Goal: Task Accomplishment & Management: Manage account settings

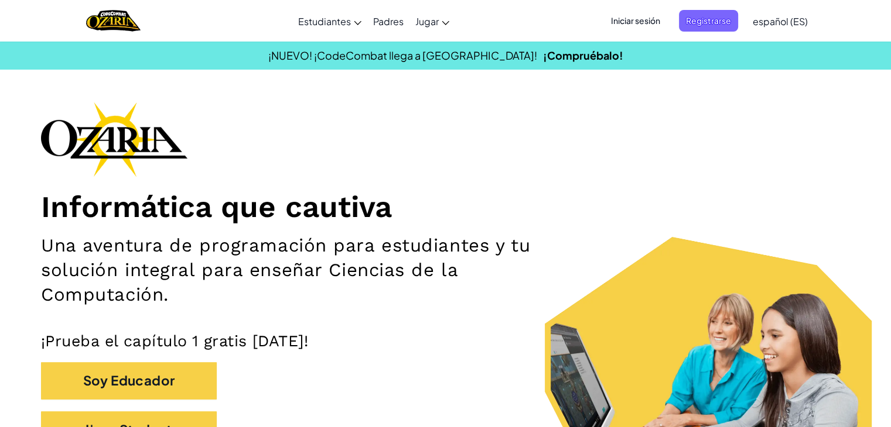
click at [654, 16] on span "Iniciar sesión" at bounding box center [635, 21] width 63 height 22
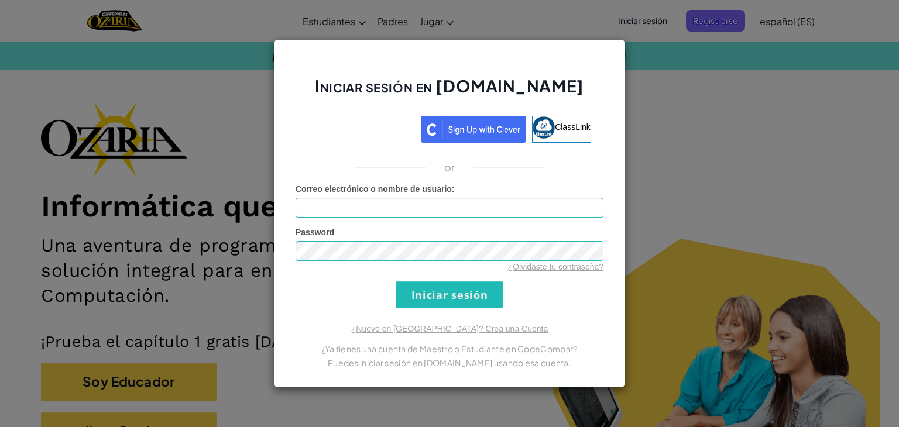
click at [440, 202] on div "Correo electrónico o nombre de usuario :" at bounding box center [450, 200] width 308 height 35
click at [440, 204] on input "Correo electrónico o nombre de usuario :" at bounding box center [450, 208] width 308 height 20
click at [398, 262] on div "¿Olvidaste tu contraseña?" at bounding box center [450, 267] width 308 height 12
click at [396, 282] on input "Iniciar sesión" at bounding box center [449, 295] width 107 height 26
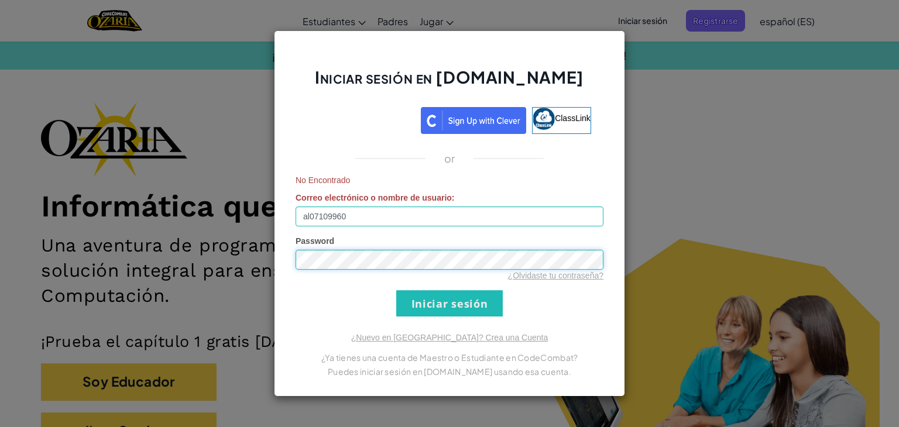
click at [396, 290] on input "Iniciar sesión" at bounding box center [449, 303] width 107 height 26
click at [312, 214] on input "al07109960" at bounding box center [450, 217] width 308 height 20
click at [314, 215] on input "al07109960" at bounding box center [450, 217] width 308 height 20
type input "al7109960"
drag, startPoint x: 402, startPoint y: 211, endPoint x: 49, endPoint y: 132, distance: 362.3
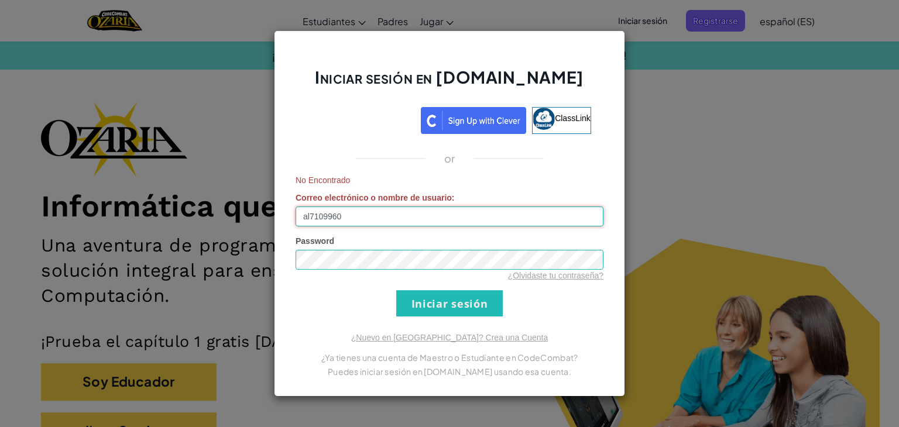
click at [49, 132] on div "Iniciar sesión en [DOMAIN_NAME] ClassLink or No Encontrado Correo electrónico o…" at bounding box center [449, 213] width 899 height 427
paste input "[EMAIL_ADDRESS][DOMAIN_NAME]"
type input "[EMAIL_ADDRESS][DOMAIN_NAME]"
click at [112, 272] on div "Iniciar sesión en [DOMAIN_NAME] ClassLink or No Encontrado Correo electrónico o…" at bounding box center [449, 213] width 899 height 427
click at [473, 288] on form "No Encontrado Correo electrónico o nombre de usuario : [EMAIL_ADDRESS][DOMAIN_N…" at bounding box center [450, 245] width 308 height 142
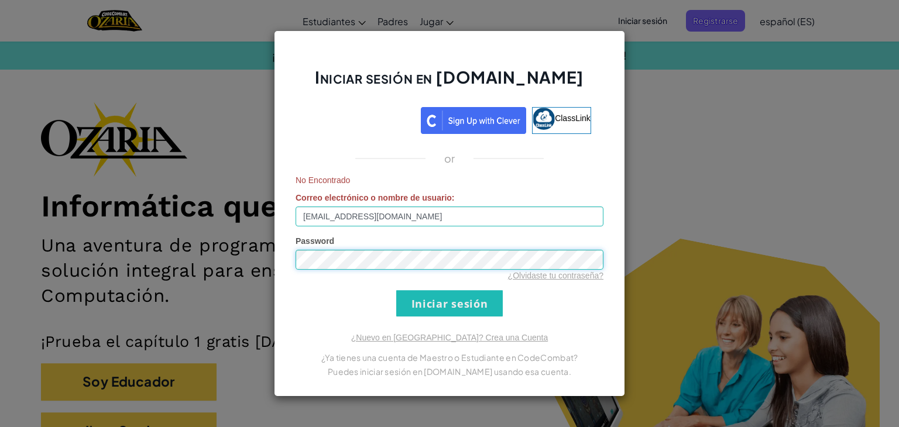
click at [125, 251] on div "Iniciar sesión en [DOMAIN_NAME] ClassLink or No Encontrado Correo electrónico o…" at bounding box center [449, 213] width 899 height 427
click at [396, 290] on input "Iniciar sesión" at bounding box center [449, 303] width 107 height 26
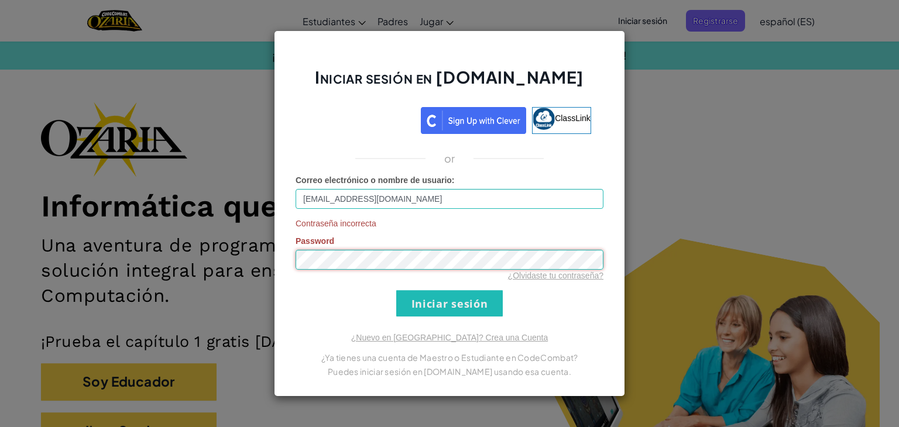
click at [247, 273] on div "Iniciar sesión en [DOMAIN_NAME] ClassLink or Correo electrónico o nombre de usu…" at bounding box center [449, 213] width 899 height 427
click at [396, 290] on input "Iniciar sesión" at bounding box center [449, 303] width 107 height 26
